Goal: Task Accomplishment & Management: Use online tool/utility

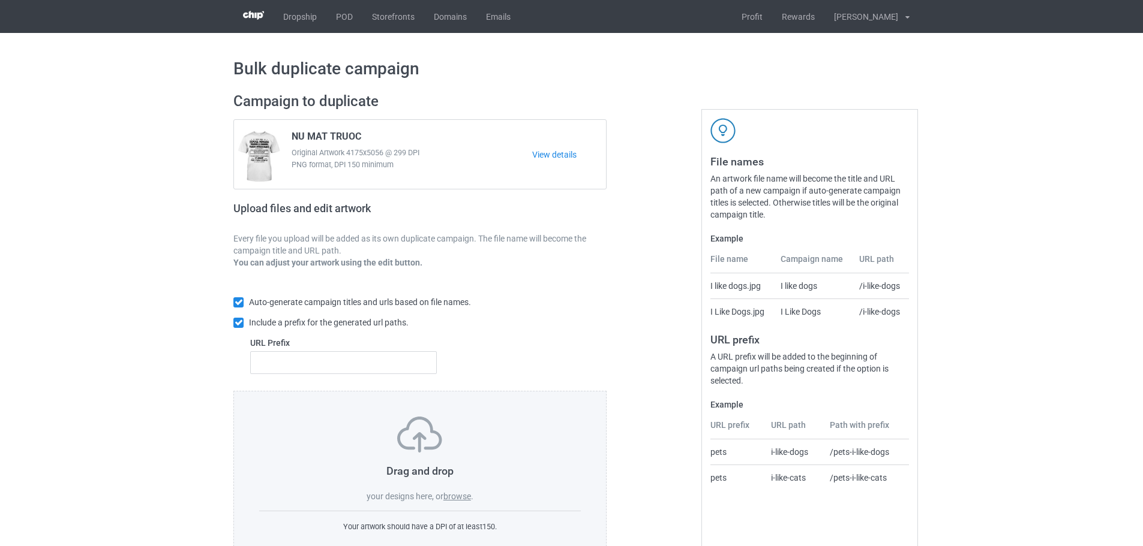
scroll to position [38, 0]
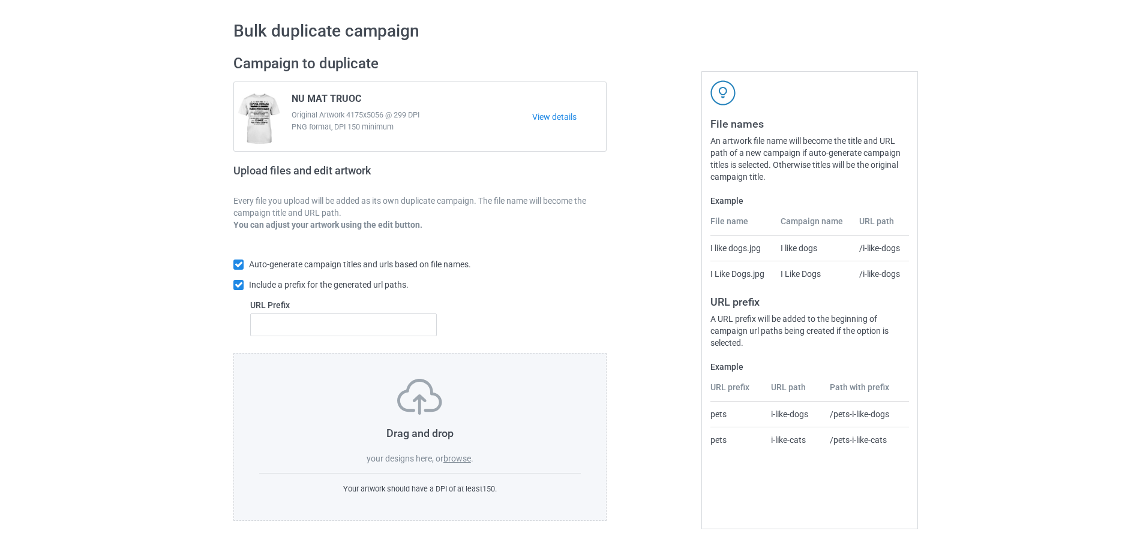
click at [464, 458] on label "browse" at bounding box center [457, 459] width 28 height 10
click at [0, 0] on input "browse" at bounding box center [0, 0] width 0 height 0
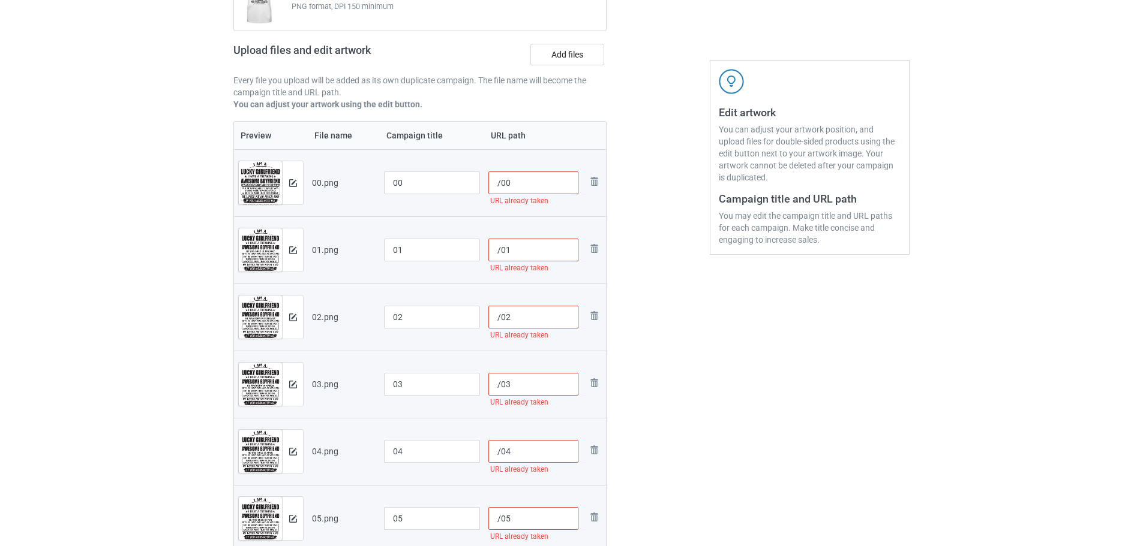
scroll to position [0, 0]
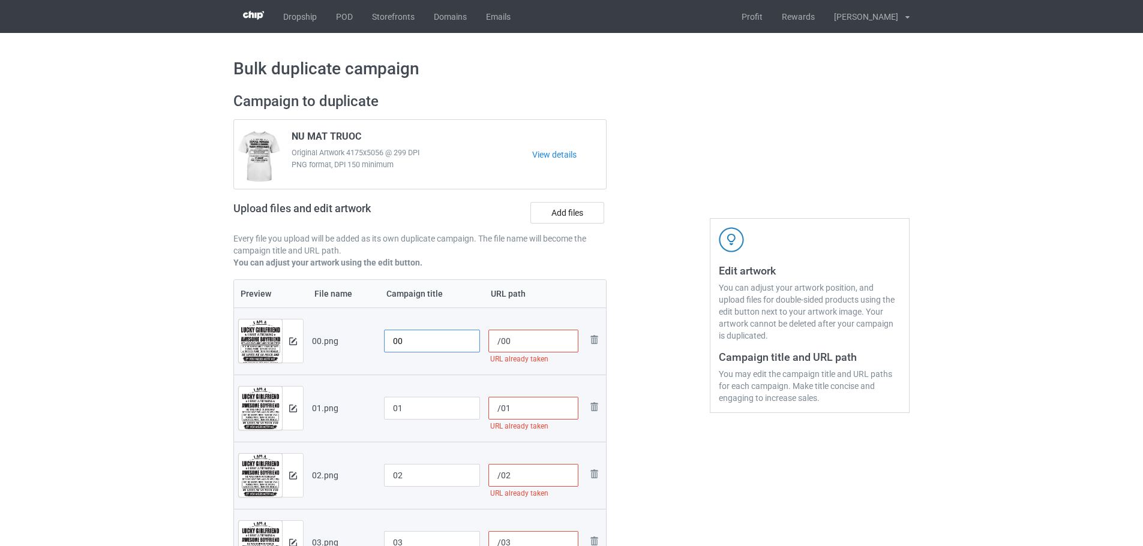
click at [389, 343] on input "00" at bounding box center [432, 341] width 96 height 23
drag, startPoint x: 430, startPoint y: 342, endPoint x: 389, endPoint y: 342, distance: 41.4
click at [389, 342] on input "sku10-65-00" at bounding box center [432, 341] width 96 height 23
type input "sku10-65-00"
click at [386, 413] on input "01" at bounding box center [432, 408] width 96 height 23
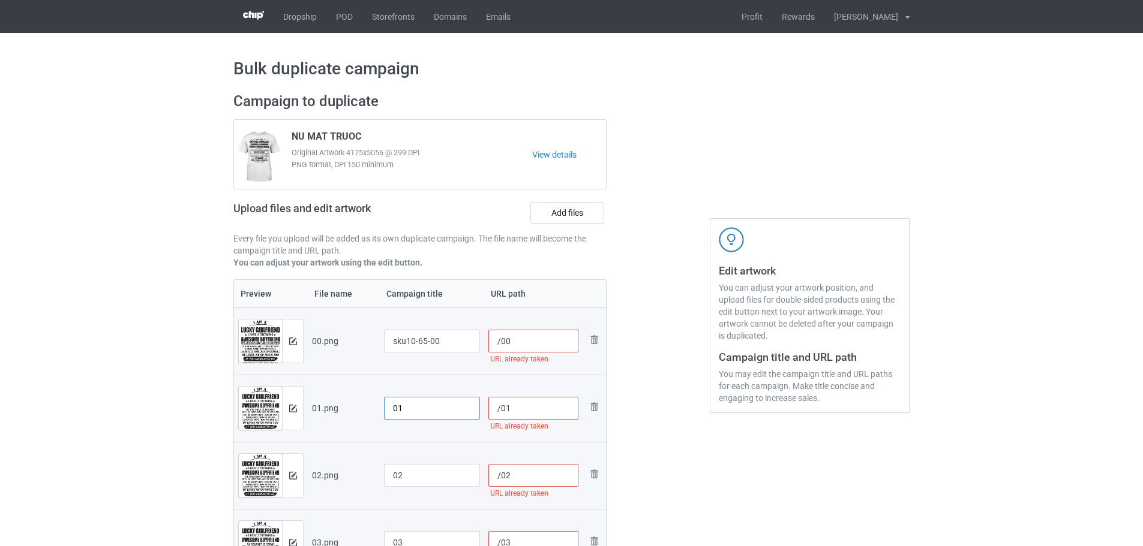
paste input "sku10-65-"
type input "sku10-65-01"
click at [387, 470] on input "02" at bounding box center [432, 475] width 96 height 23
paste input "sku10-65-"
type input "sku10-65-02"
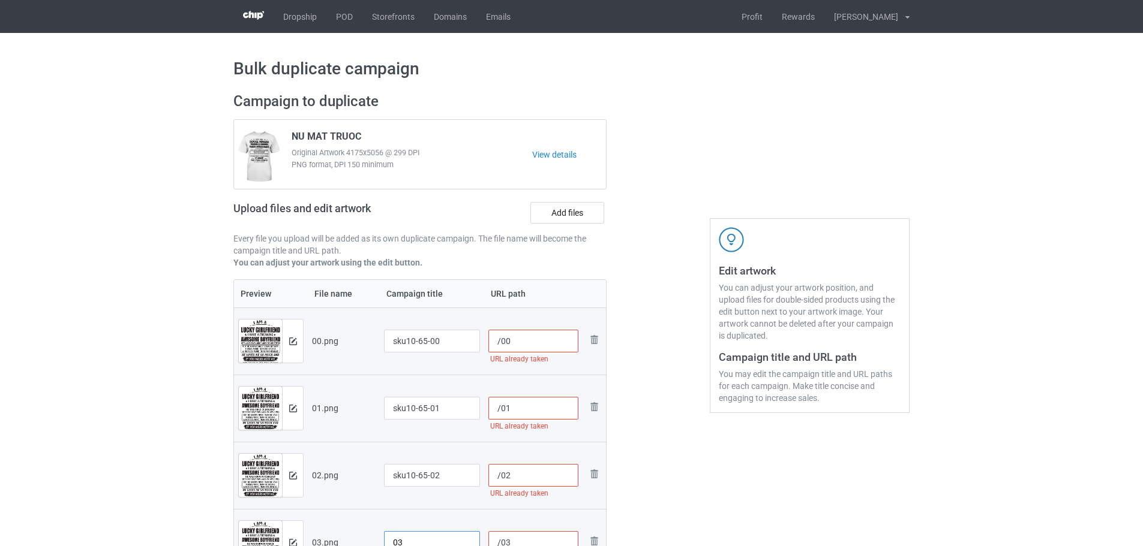
click at [389, 540] on input "03" at bounding box center [432, 542] width 96 height 23
paste input "sku10-65-"
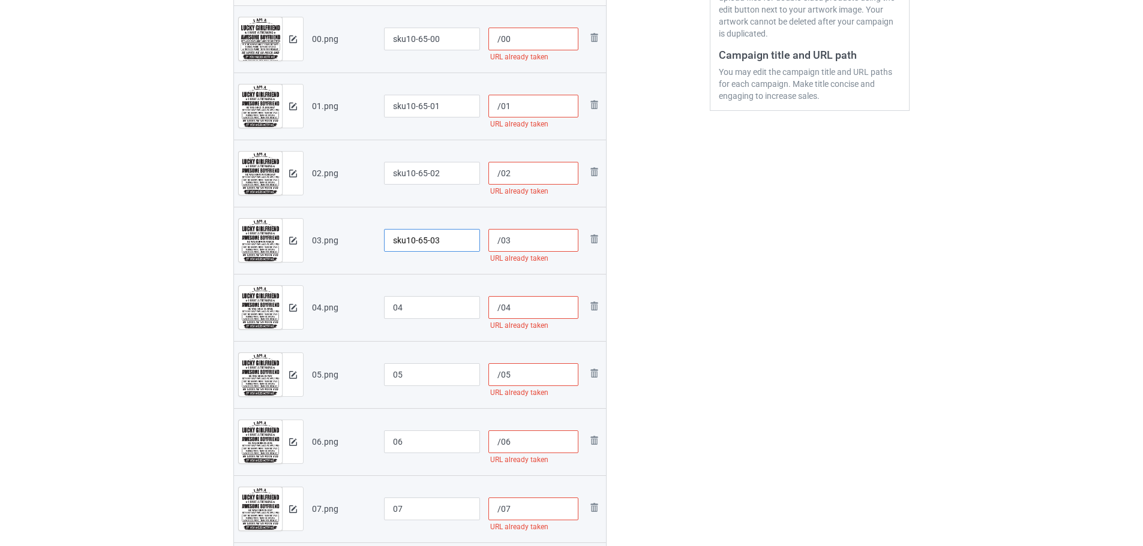
scroll to position [362, 0]
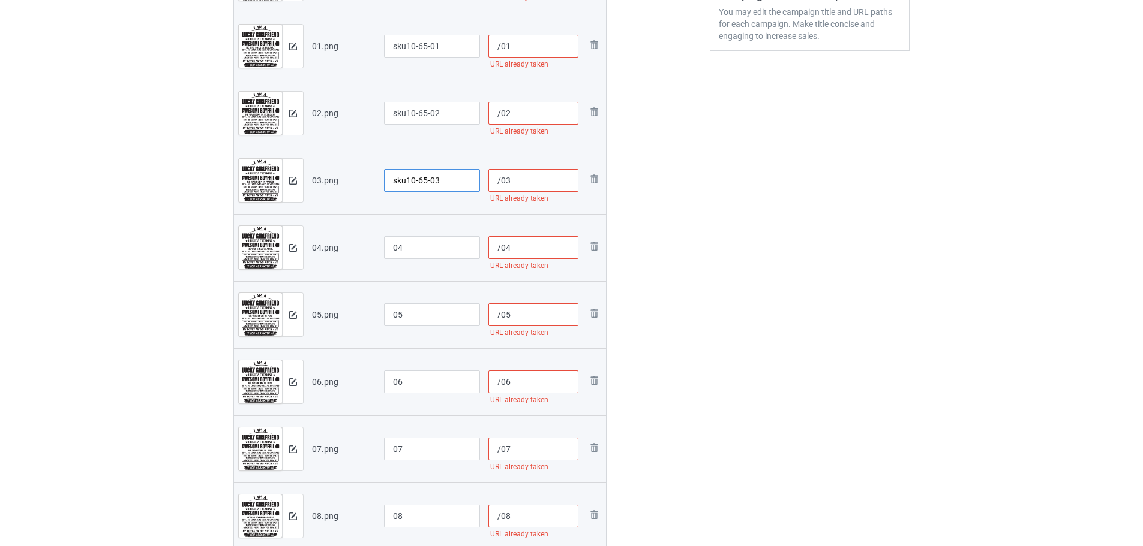
type input "sku10-65-03"
click at [383, 237] on td "04" at bounding box center [432, 247] width 104 height 67
click at [387, 244] on input "04" at bounding box center [432, 247] width 96 height 23
paste input "sku10-65-"
type input "sku10-65-04"
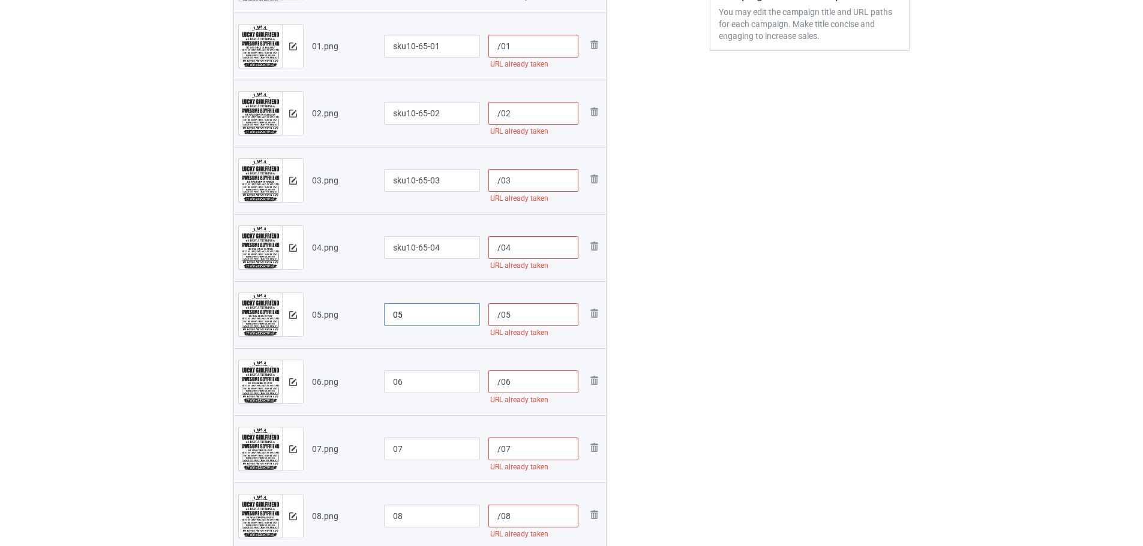
click at [391, 320] on input "05" at bounding box center [432, 314] width 96 height 23
paste input "sku10-65-"
type input "sku10-65-05"
click at [386, 389] on input "06" at bounding box center [432, 382] width 96 height 23
paste input "sku10-65-"
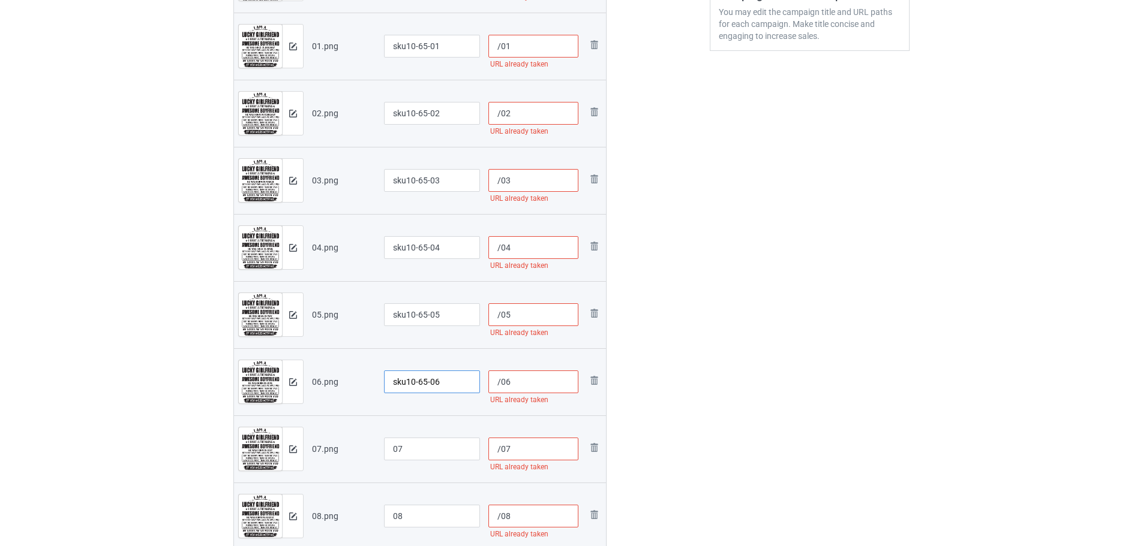
type input "sku10-65-06"
click at [390, 450] on input "07" at bounding box center [432, 449] width 96 height 23
paste input "sku10-65-"
type input "sku10-65-07"
click at [391, 509] on input "08" at bounding box center [432, 516] width 96 height 23
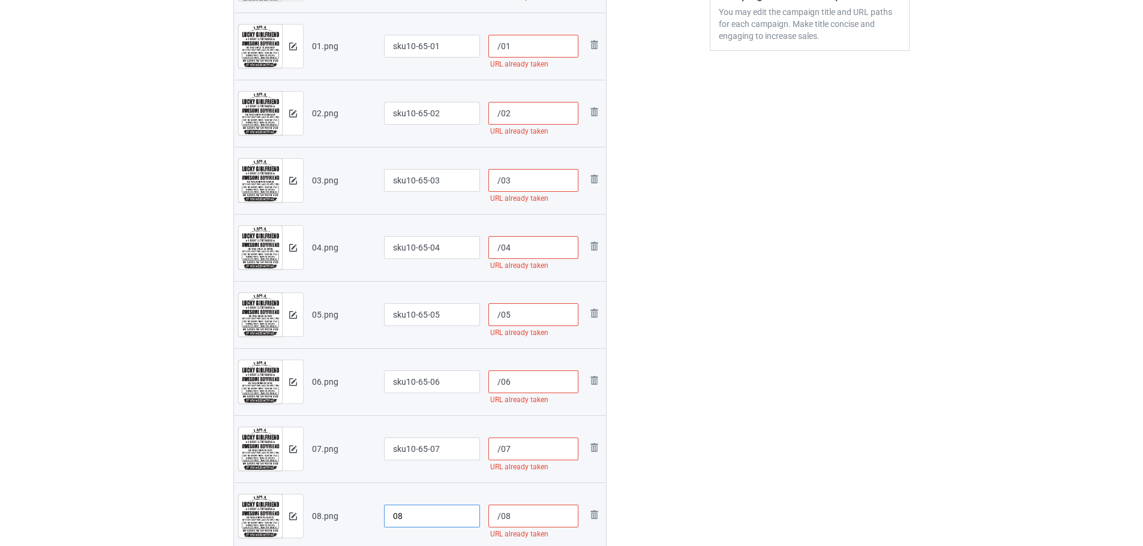
paste input "sku10-65-"
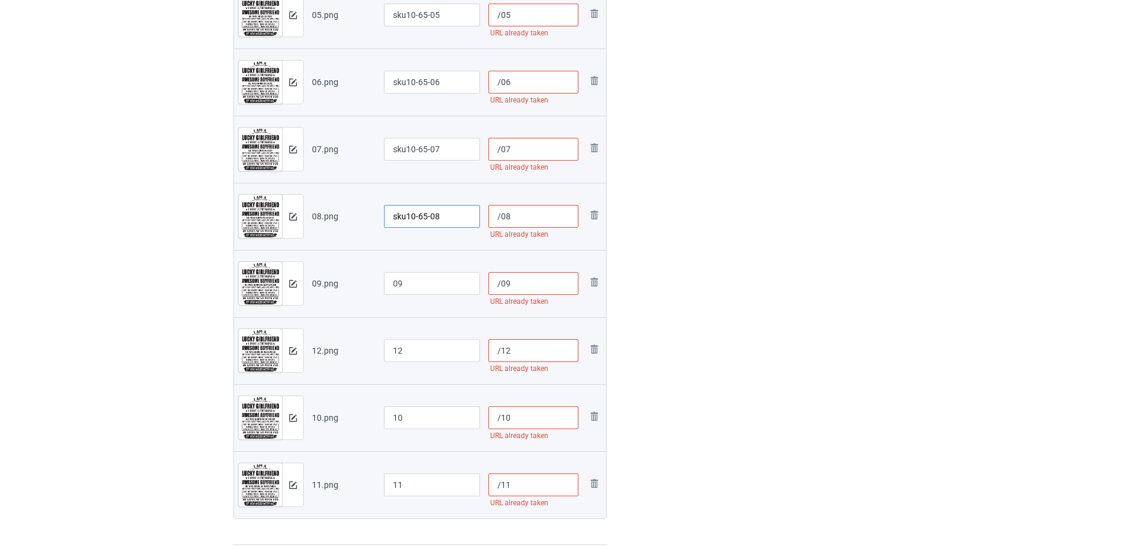
type input "sku10-65-08"
click at [386, 275] on input "09" at bounding box center [432, 283] width 96 height 23
paste input "sku10-65-"
type input "sku10-65-09"
click at [392, 347] on input "12" at bounding box center [432, 350] width 96 height 23
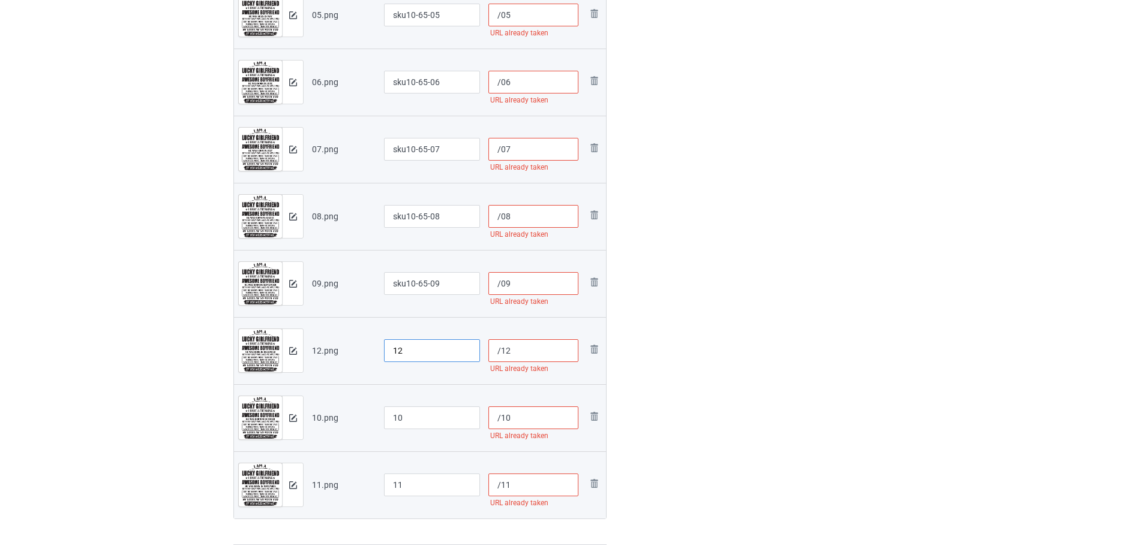
paste input "sku10-65-"
type input "sku10-65-12"
click at [389, 407] on input "10" at bounding box center [432, 418] width 96 height 23
paste input "sku10-65-"
type input "sku10-65-10"
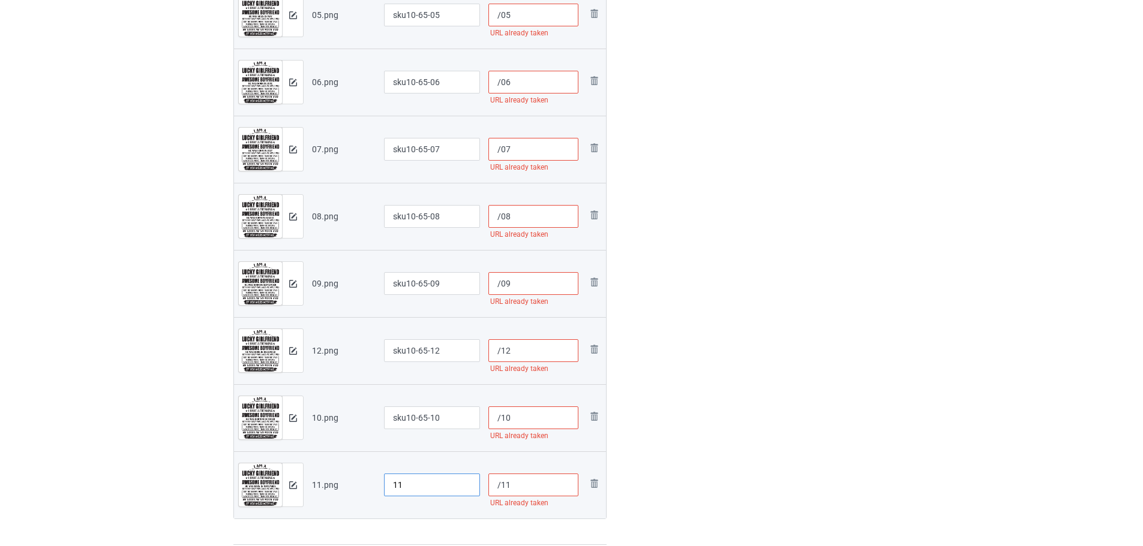
click at [387, 490] on input "11" at bounding box center [432, 485] width 96 height 23
paste input "sku10-65-"
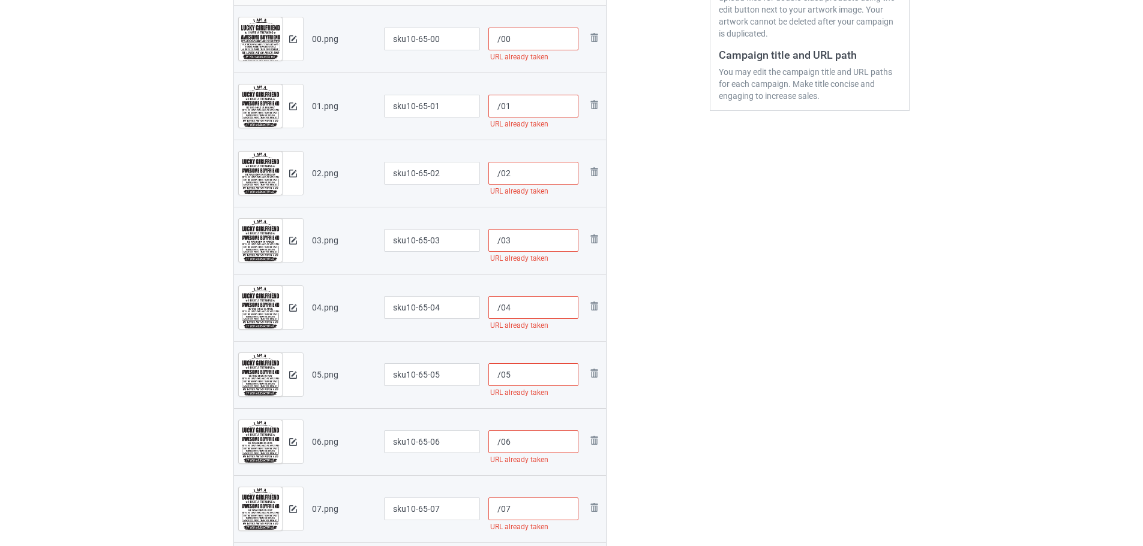
scroll to position [122, 0]
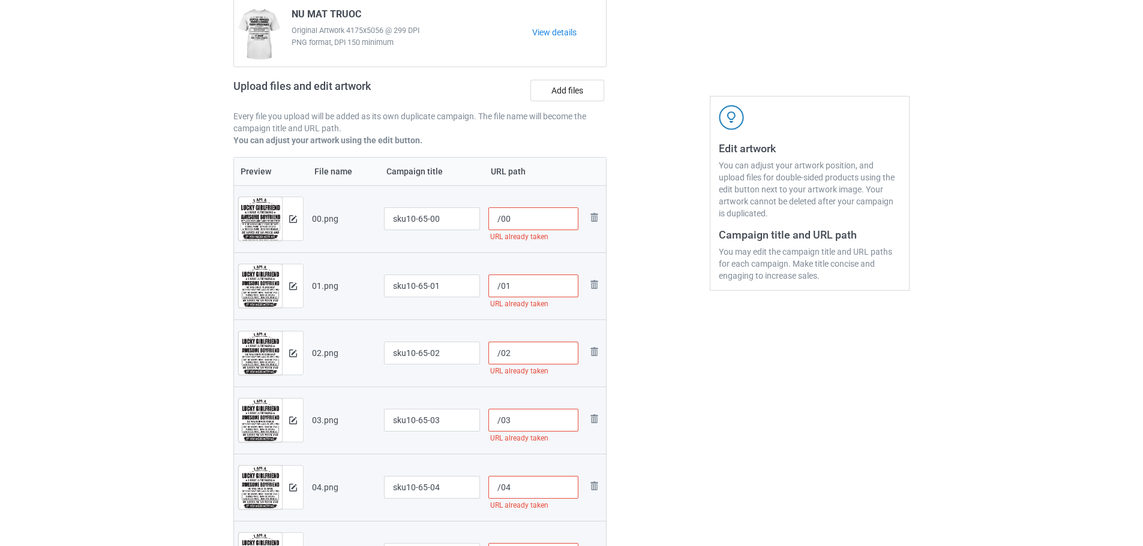
type input "sku10-65-11"
click at [501, 225] on input "/00" at bounding box center [533, 219] width 91 height 23
paste input "sku10-65-"
type input "/sku10-65-00"
click at [500, 287] on input "/01" at bounding box center [533, 286] width 91 height 23
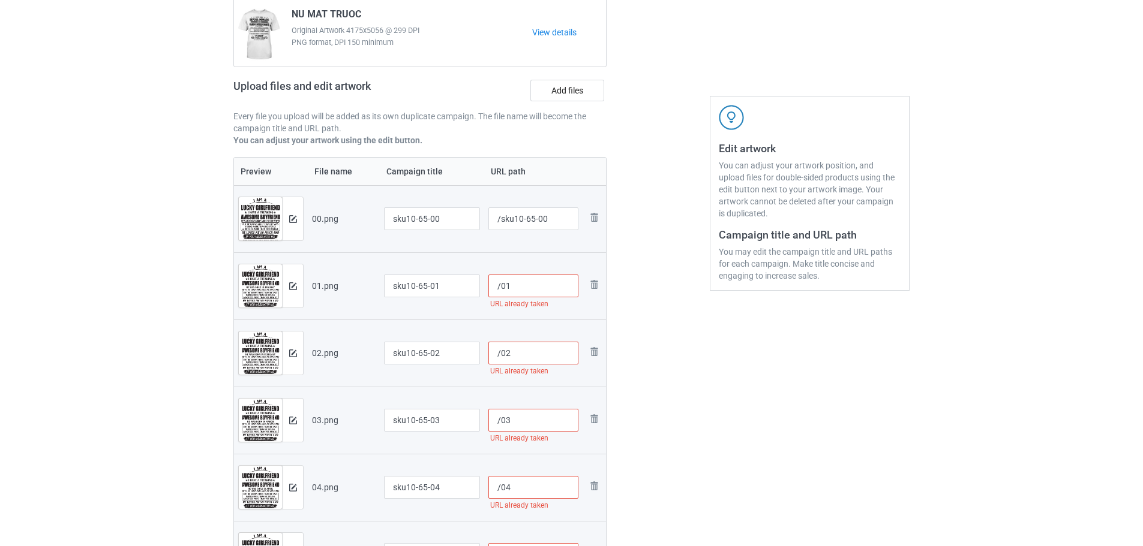
paste input "sku10-65-"
type input "/sku10-65-01"
click at [500, 358] on input "/02" at bounding box center [533, 353] width 91 height 23
paste input "sku10-65-"
type input "/sku10-65-02"
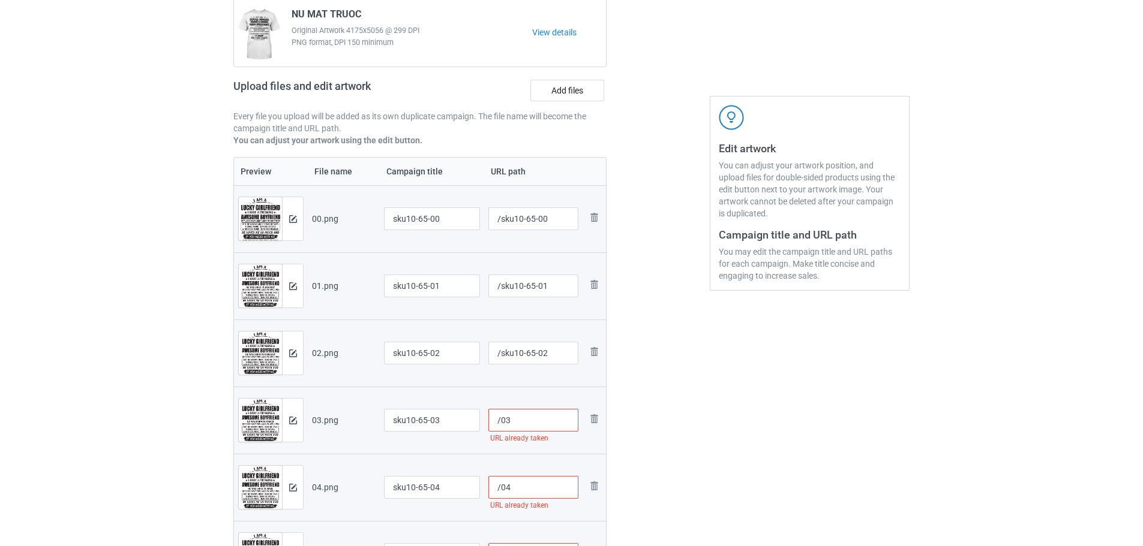
click at [502, 414] on input "/03" at bounding box center [533, 420] width 91 height 23
paste input "sku10-65-"
type input "/sku10-65-03"
click at [500, 487] on input "/04" at bounding box center [533, 487] width 91 height 23
paste input "sku10-65-"
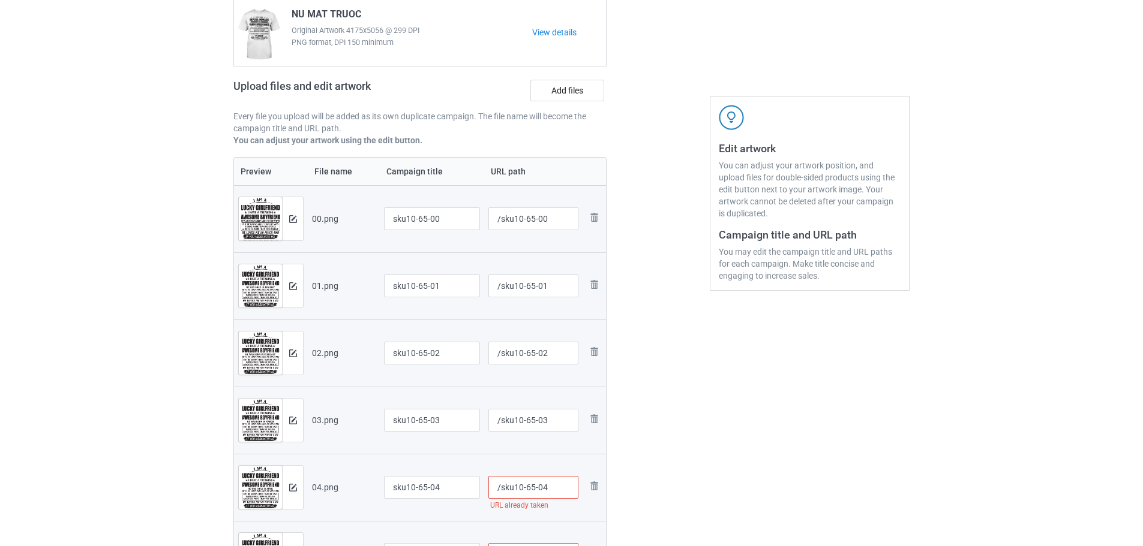
scroll to position [422, 0]
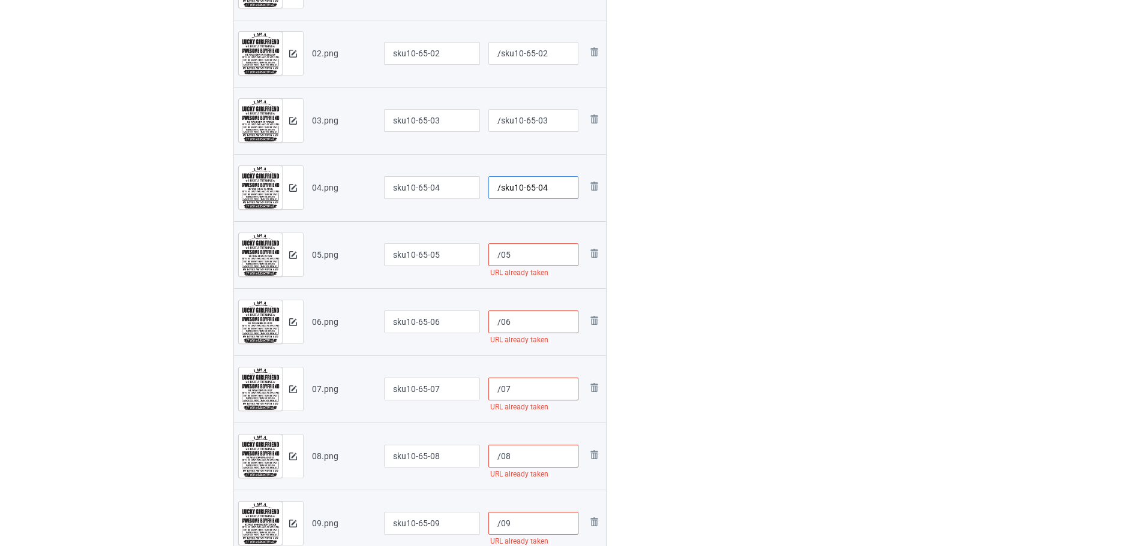
type input "/sku10-65-04"
click at [500, 253] on input "/05" at bounding box center [533, 254] width 91 height 23
paste input "sku10-65-"
type input "/sku10-65-05"
click at [500, 317] on input "/06" at bounding box center [533, 322] width 91 height 23
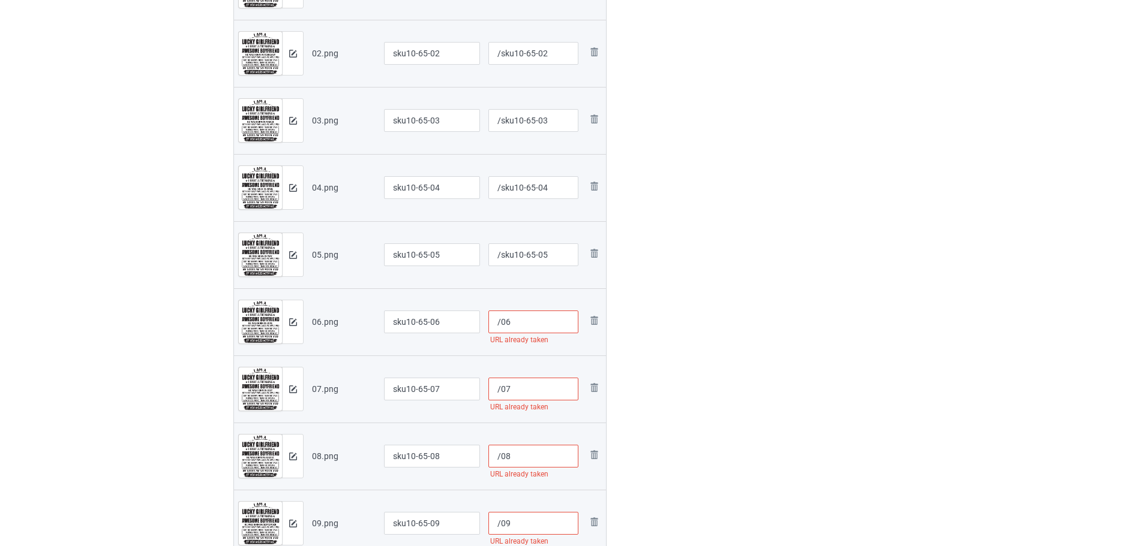
paste input "sku10-65-"
type input "/sku10-65-06"
click at [500, 389] on input "/07" at bounding box center [533, 389] width 91 height 23
paste input "sku10-65-"
type input "/sku10-65-07"
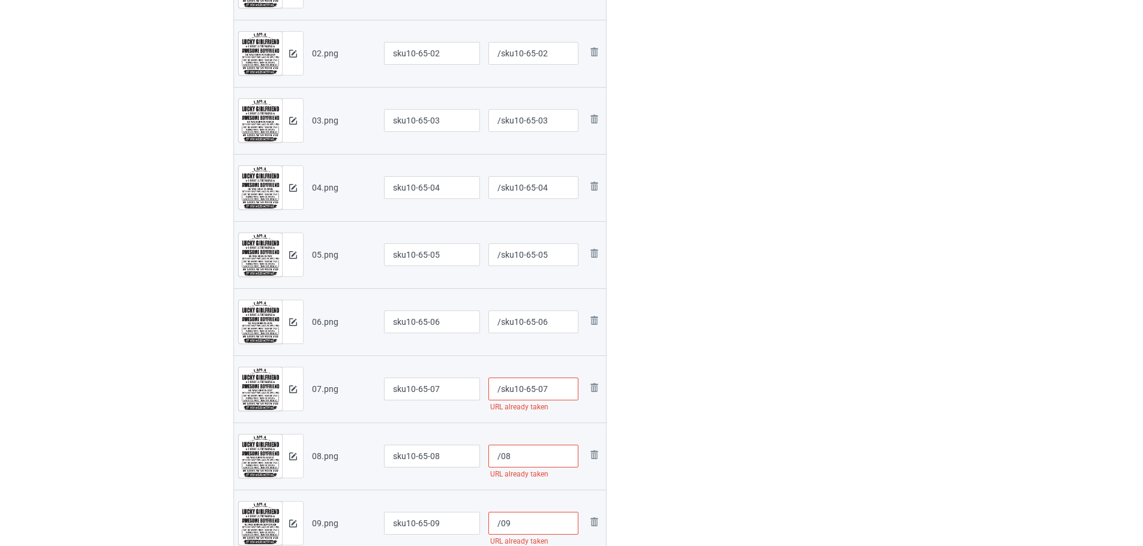
click at [498, 460] on input "/08" at bounding box center [533, 456] width 91 height 23
paste input "sku10-65-"
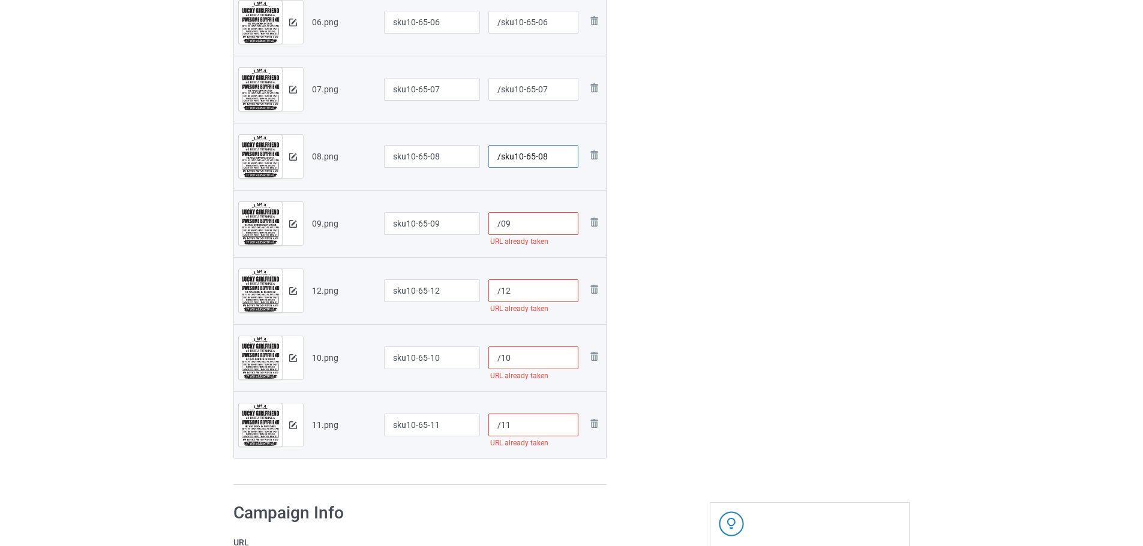
type input "/sku10-65-08"
click at [501, 232] on input "/09" at bounding box center [533, 223] width 91 height 23
paste input "sku10-65-"
type input "/sku10-65-09"
click at [499, 296] on input "/12" at bounding box center [533, 290] width 91 height 23
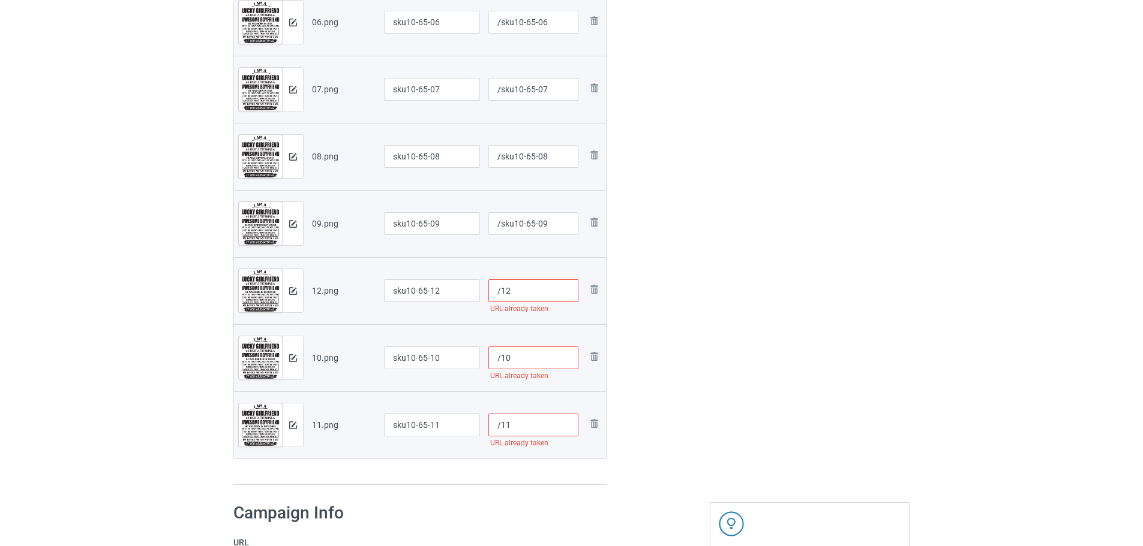
paste input "sku10-65-"
type input "/sku10-65-12"
click at [500, 363] on input "/10" at bounding box center [533, 358] width 91 height 23
paste input "sku10-65-"
type input "/sku10-65-10"
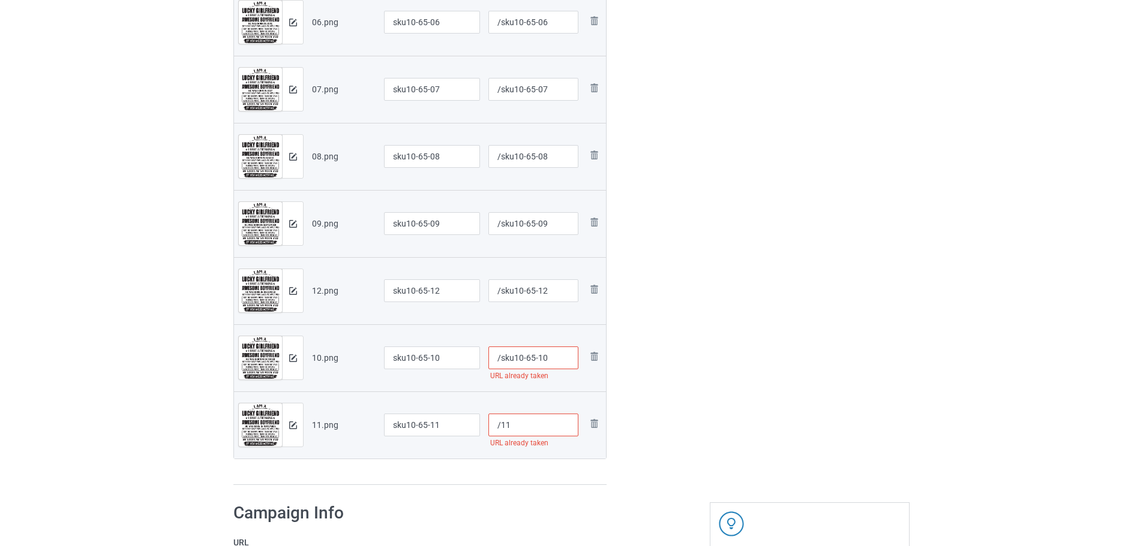
click at [501, 428] on input "/11" at bounding box center [533, 425] width 91 height 23
paste input "sku10-65-"
type input "/sku10-65-11"
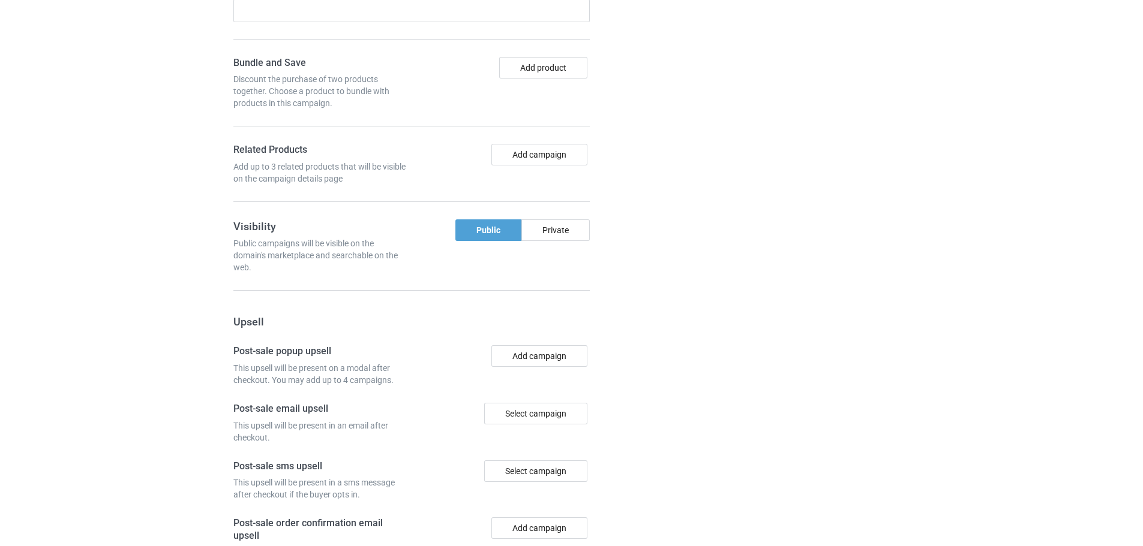
scroll to position [1787, 0]
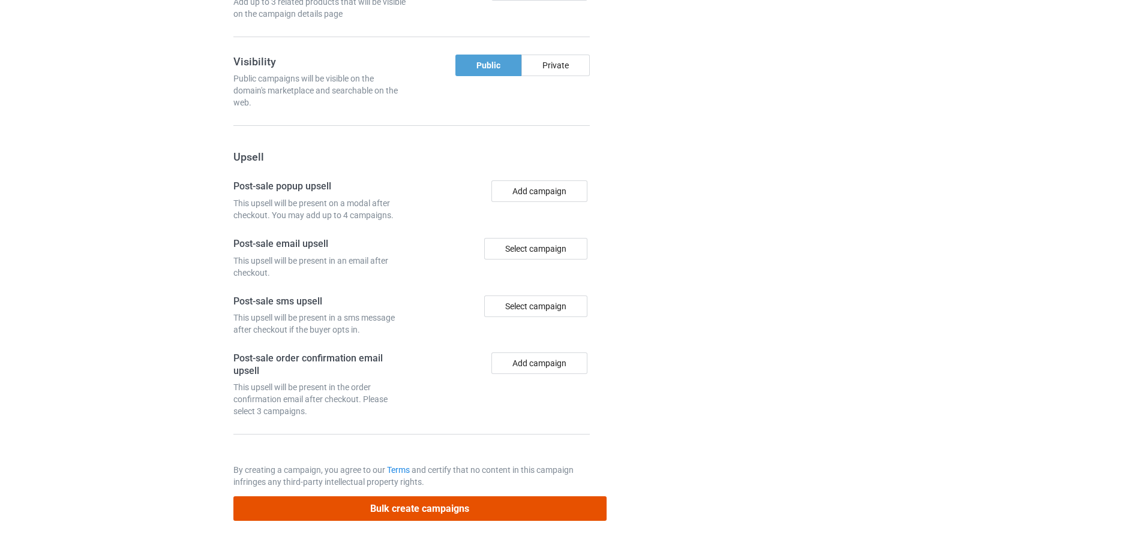
click at [447, 504] on button "Bulk create campaigns" at bounding box center [419, 509] width 373 height 25
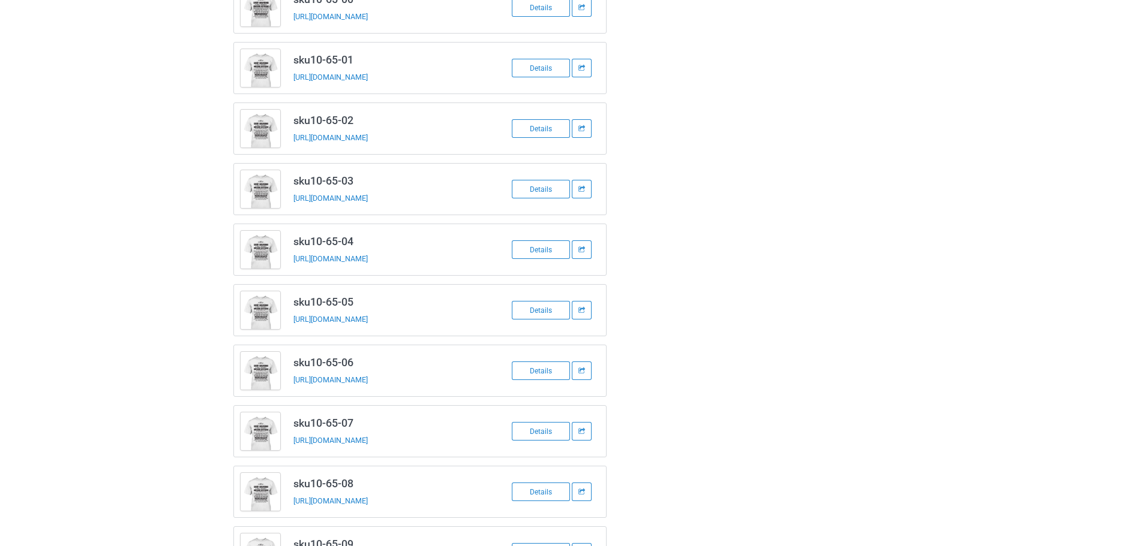
scroll to position [0, 0]
